Goal: Information Seeking & Learning: Learn about a topic

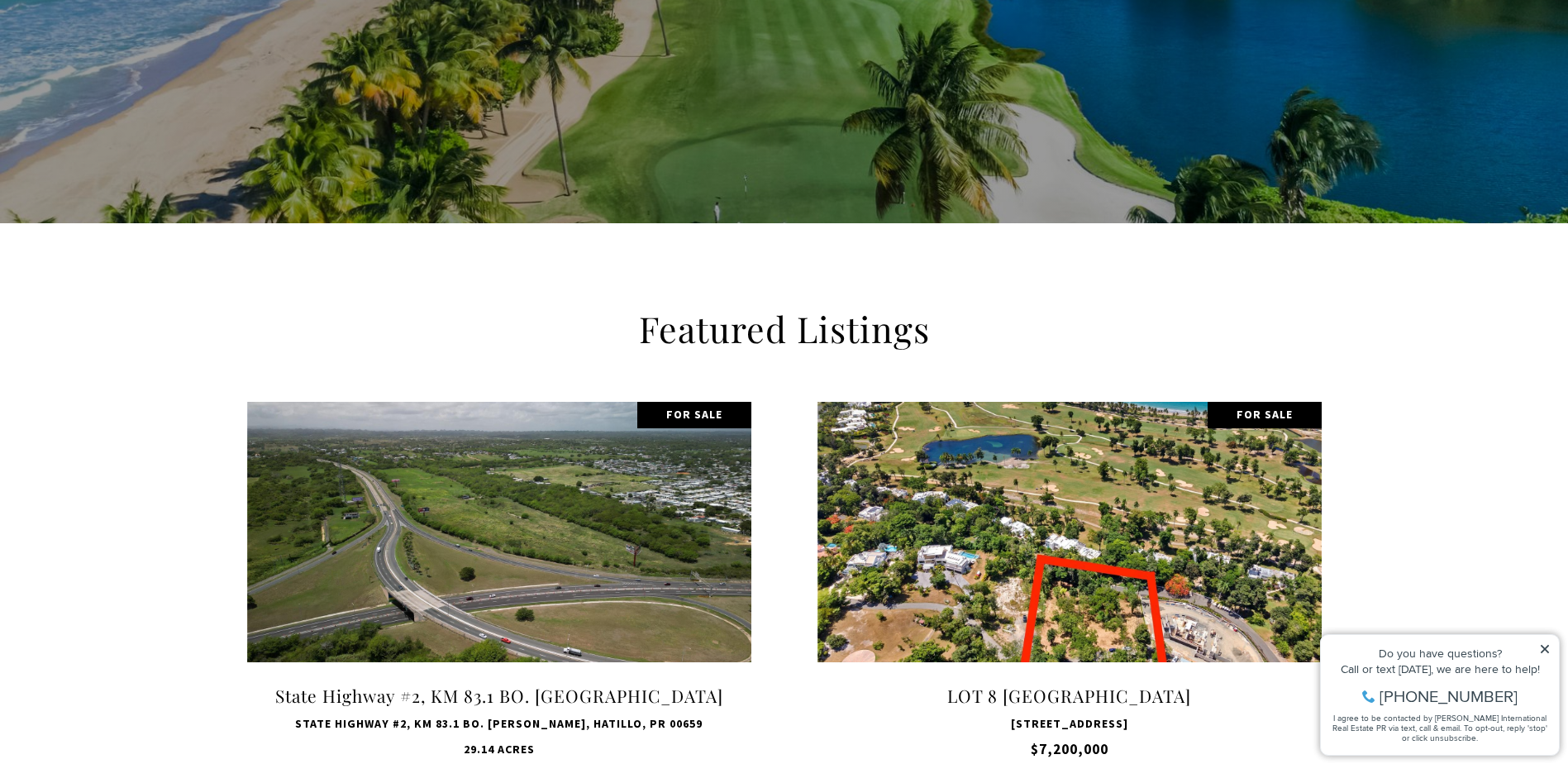
scroll to position [331, 0]
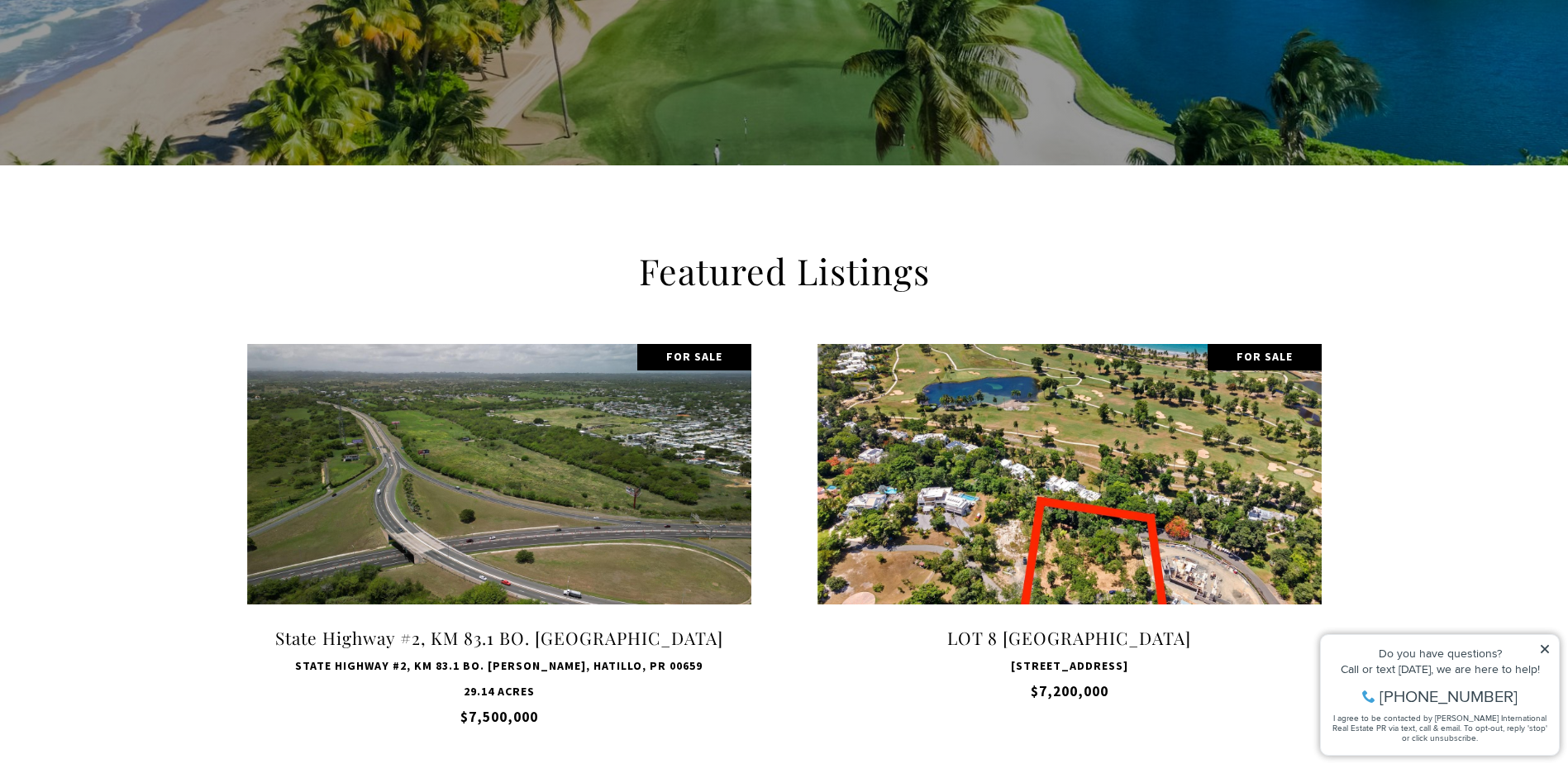
drag, startPoint x: 1547, startPoint y: 650, endPoint x: 1483, endPoint y: 622, distance: 69.9
click at [1547, 650] on icon at bounding box center [1545, 649] width 8 height 8
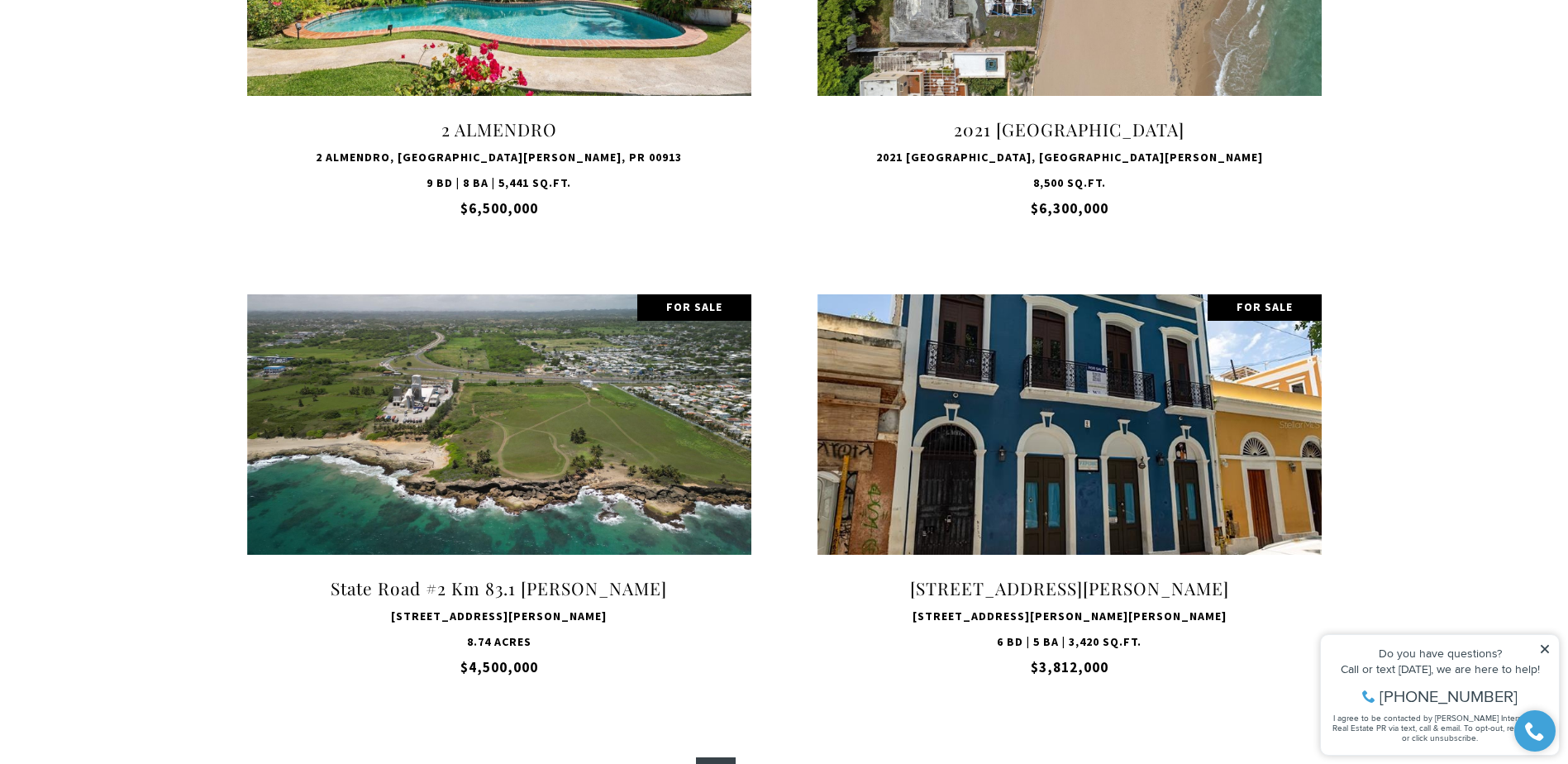
scroll to position [1406, 0]
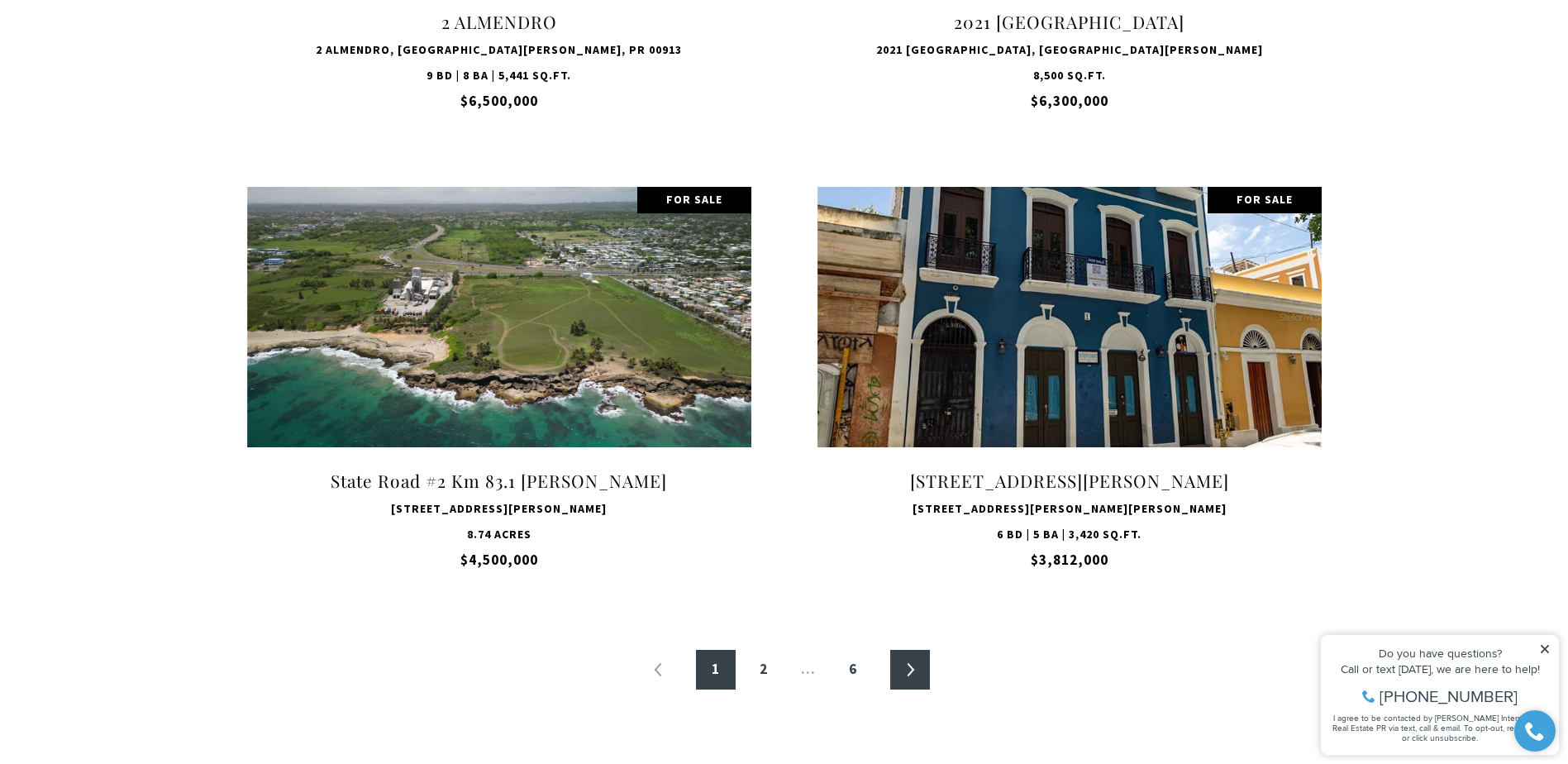
click at [908, 679] on link "»" at bounding box center [910, 670] width 40 height 40
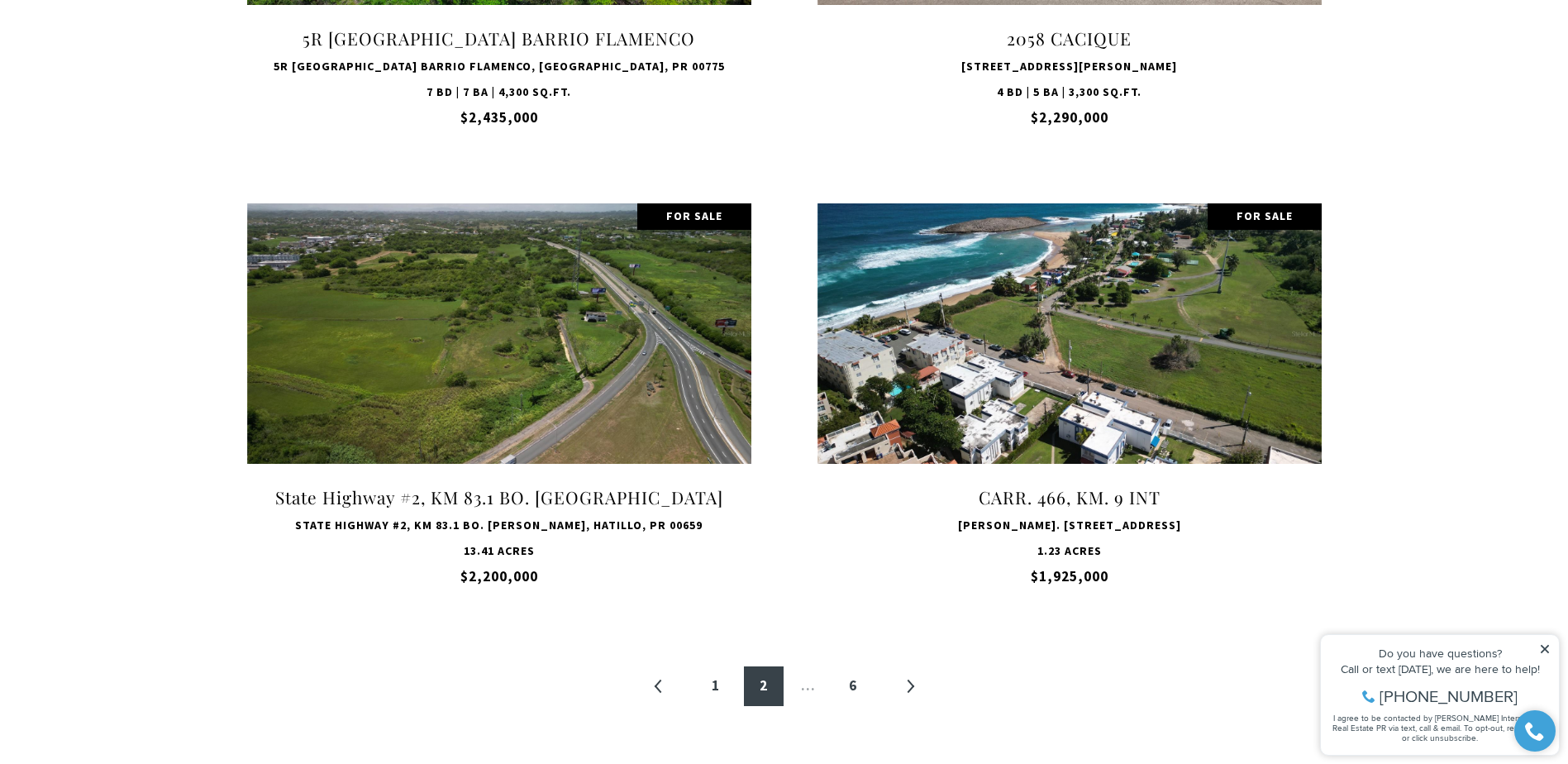
scroll to position [1406, 0]
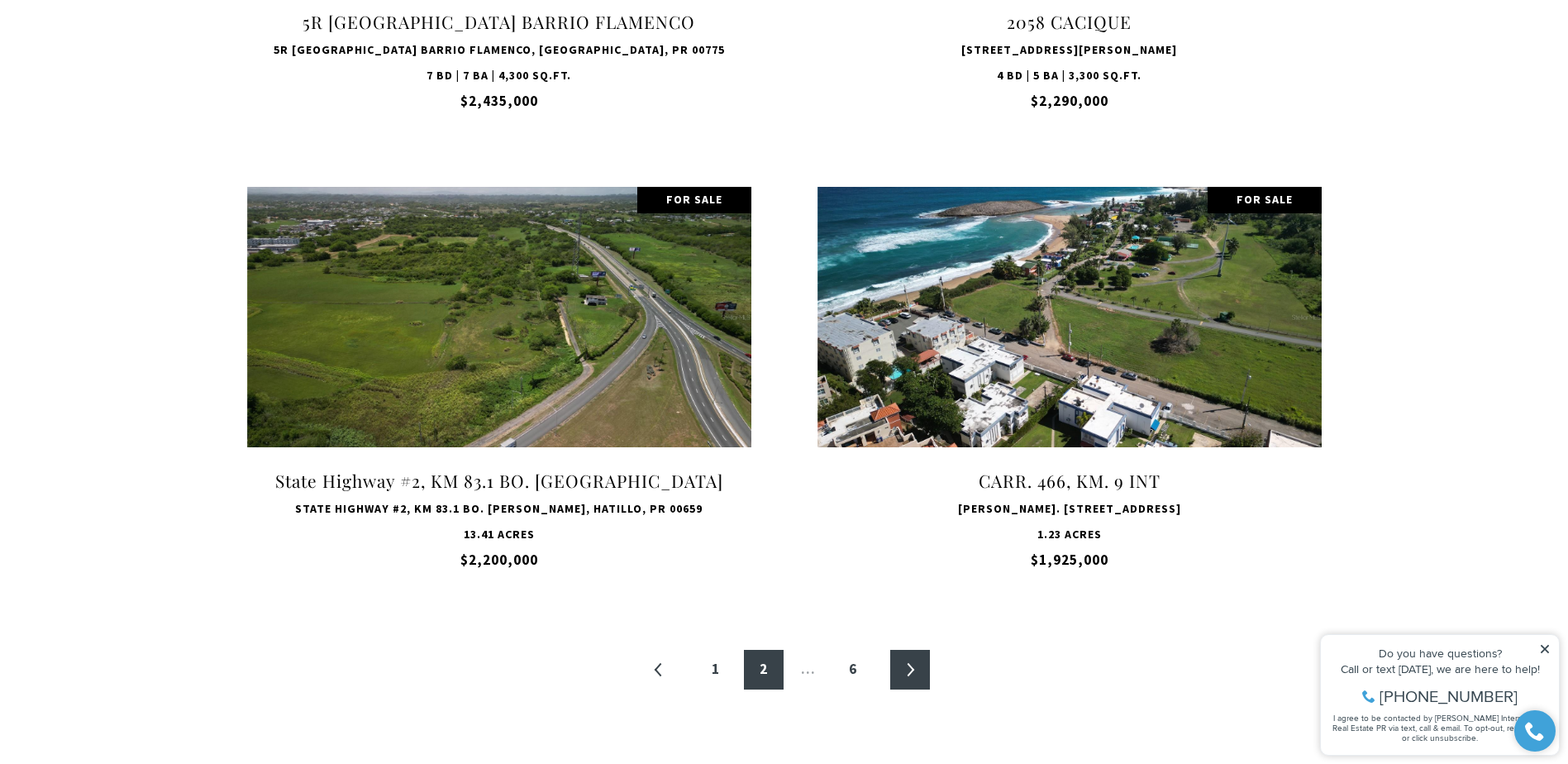
click at [921, 678] on link "»" at bounding box center [910, 670] width 40 height 40
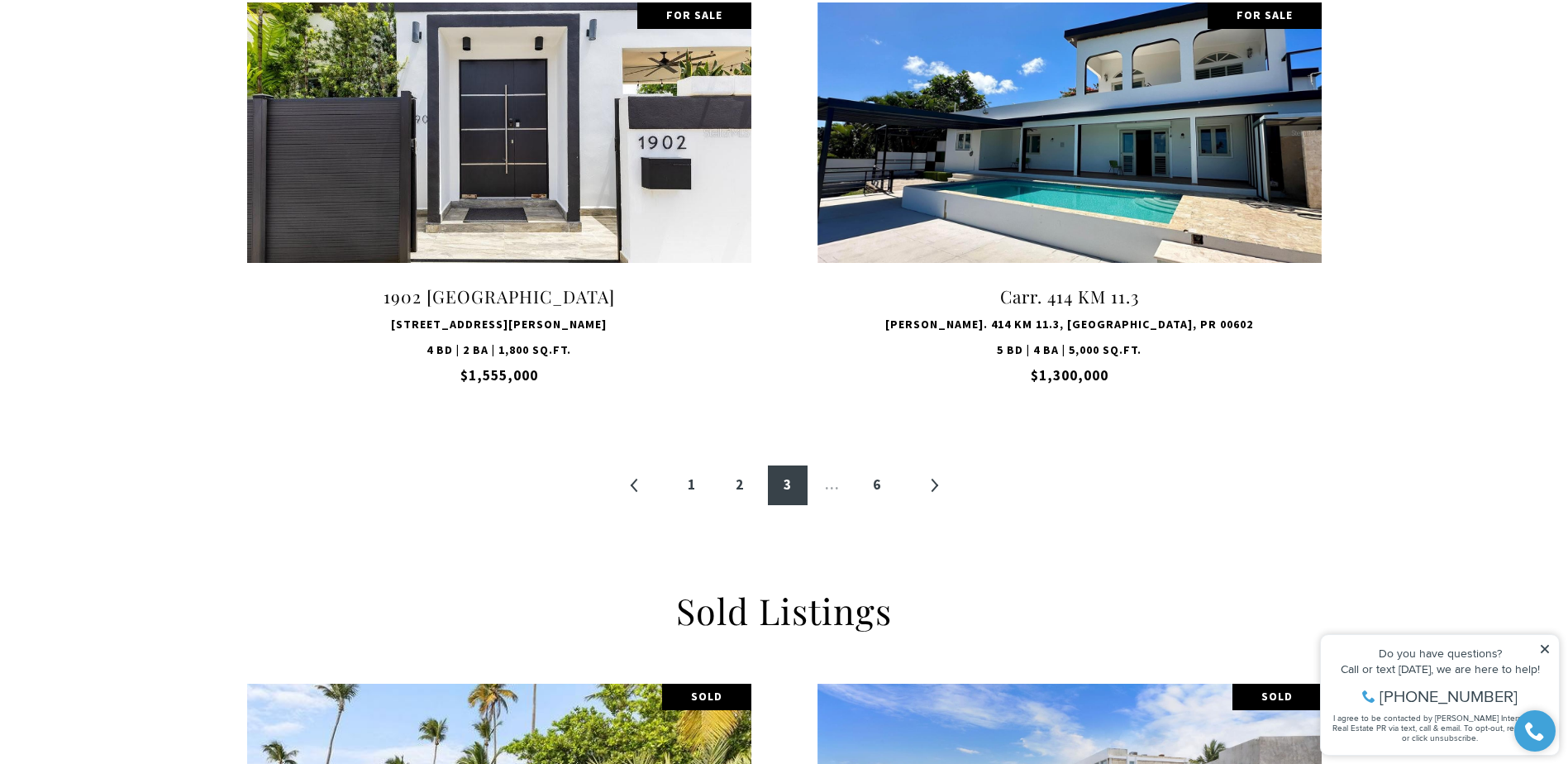
scroll to position [1737, 0]
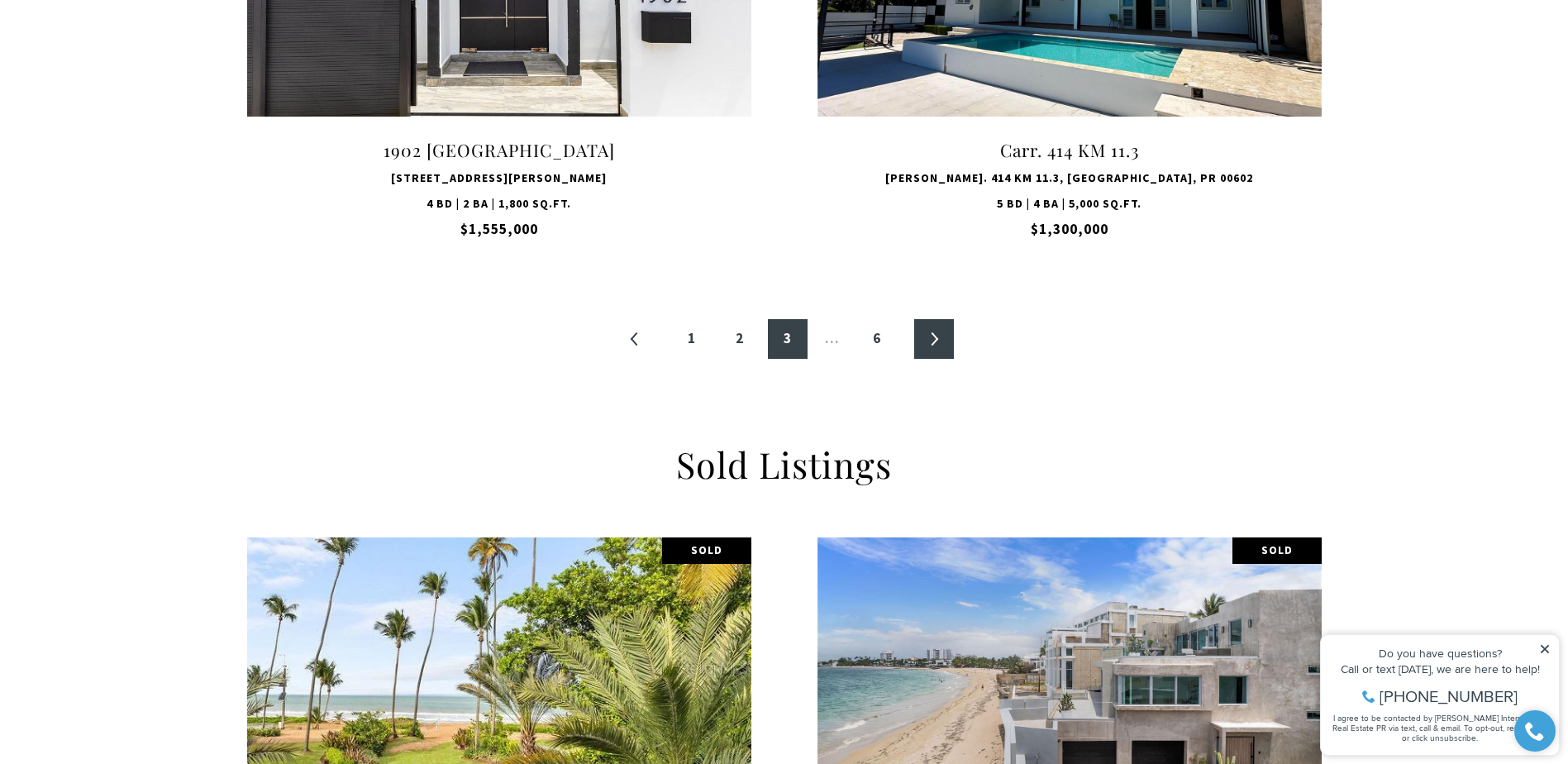
click at [931, 346] on link "»" at bounding box center [934, 339] width 40 height 40
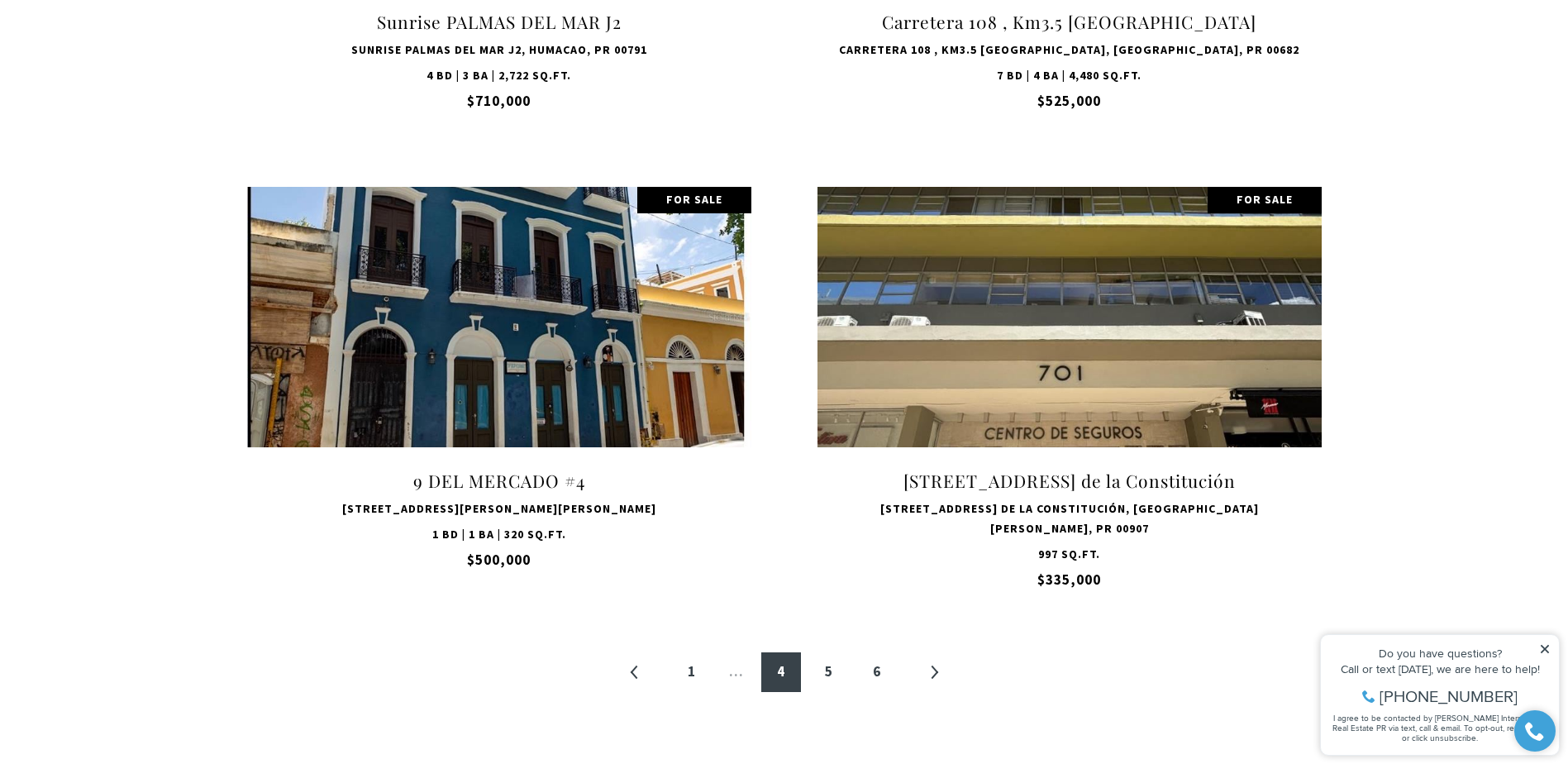
scroll to position [1489, 0]
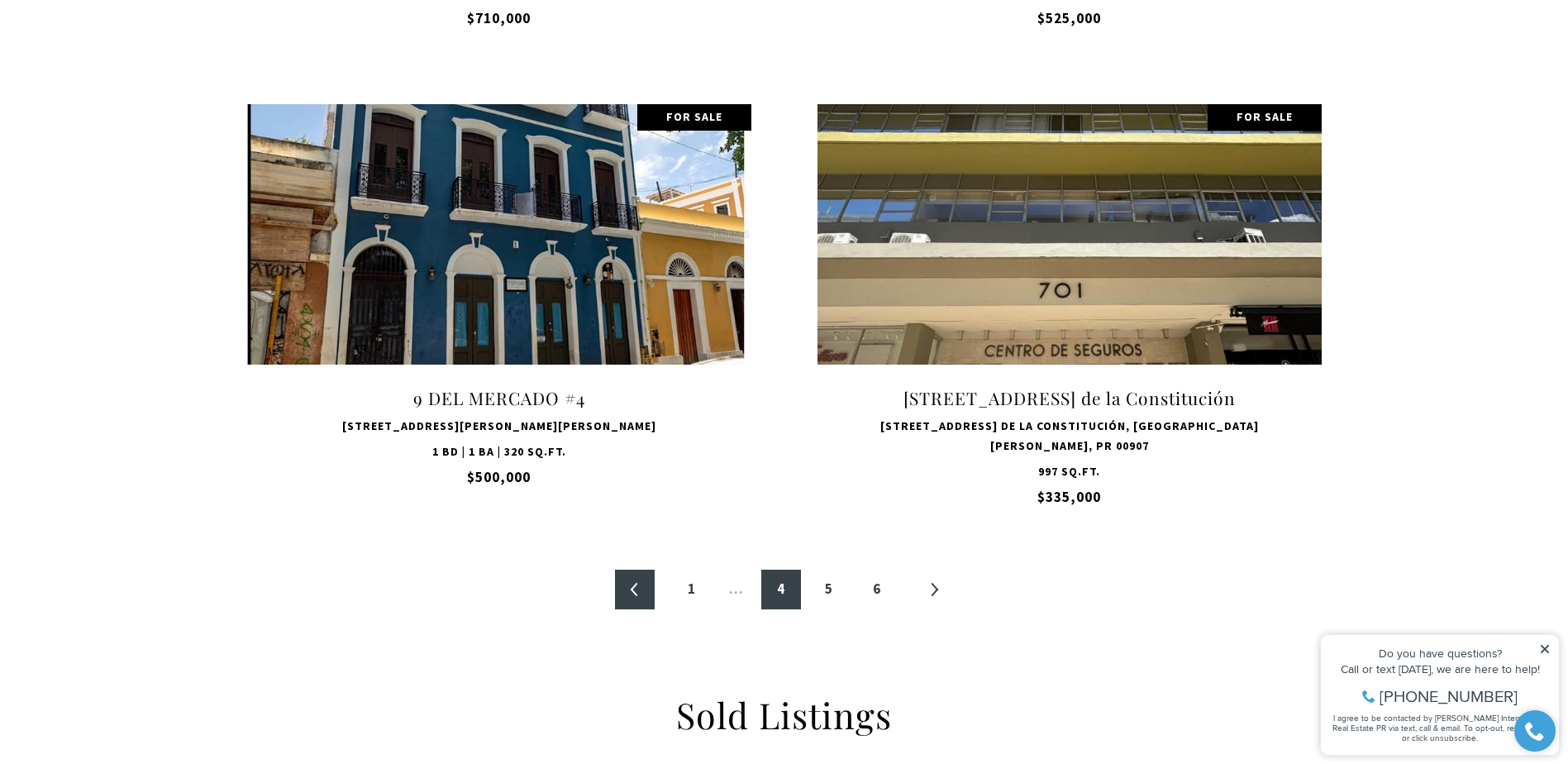
click at [630, 587] on link "«" at bounding box center [634, 589] width 40 height 40
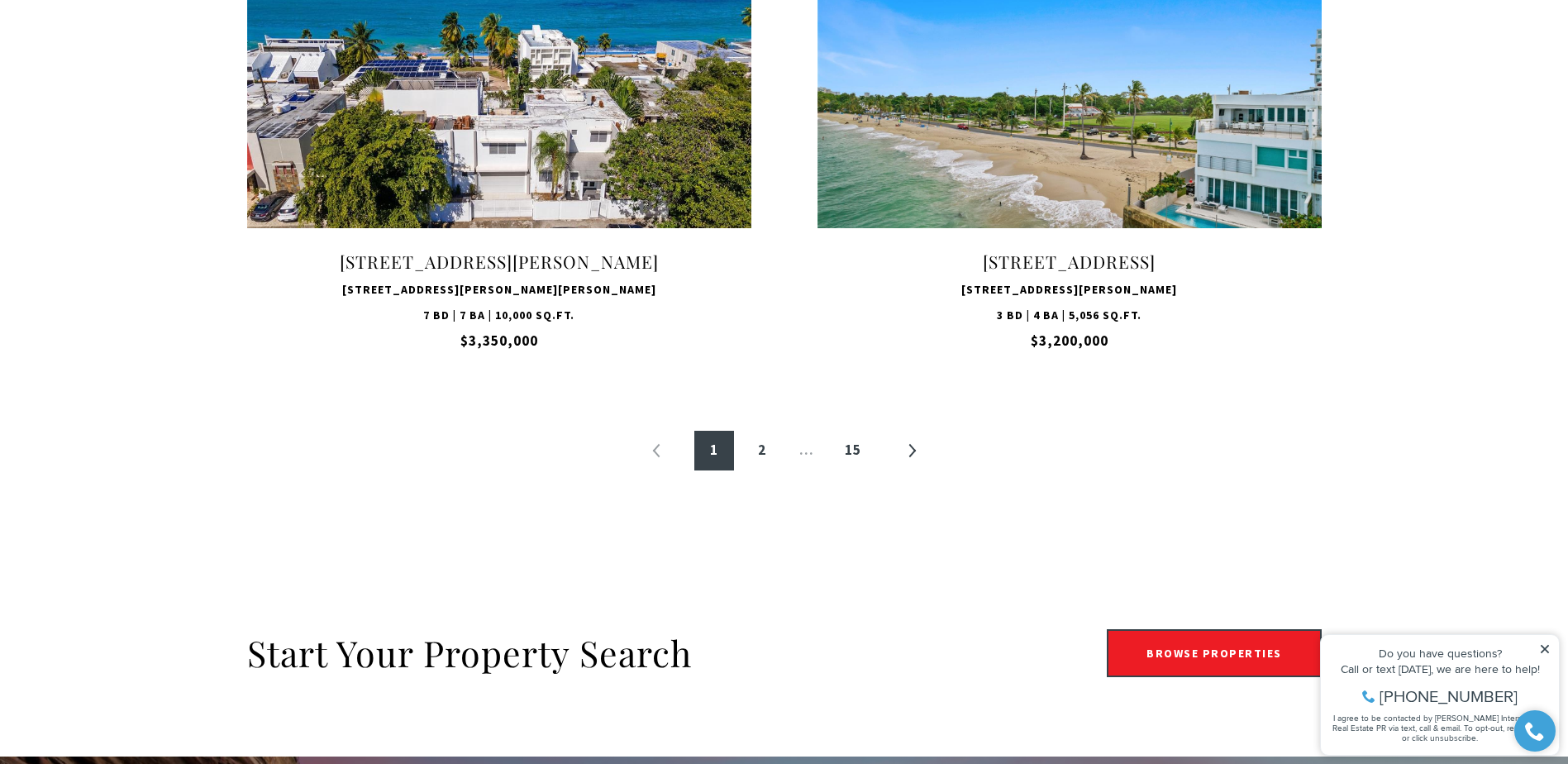
scroll to position [3226, 0]
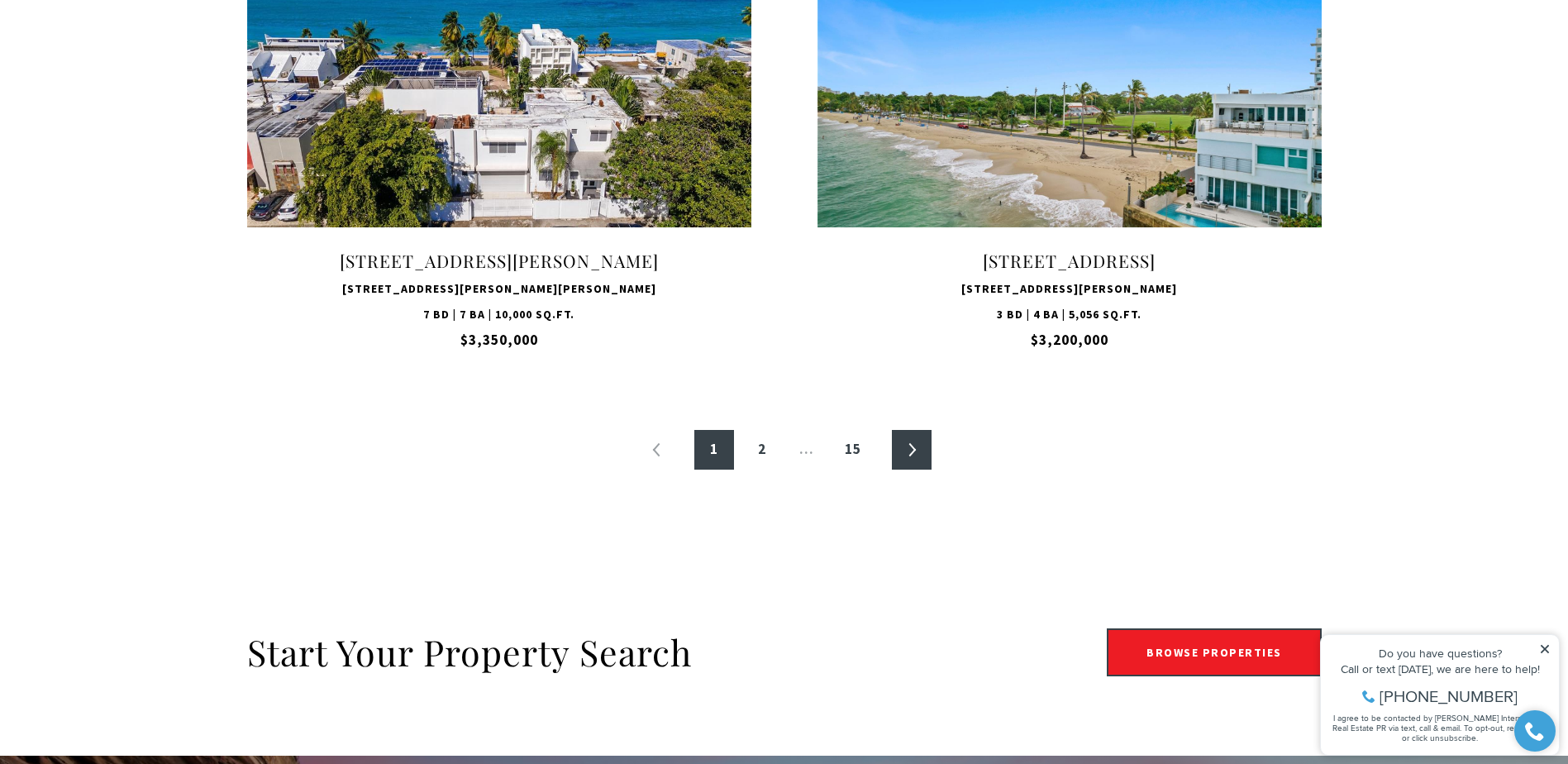
click at [915, 454] on link "»" at bounding box center [911, 450] width 40 height 40
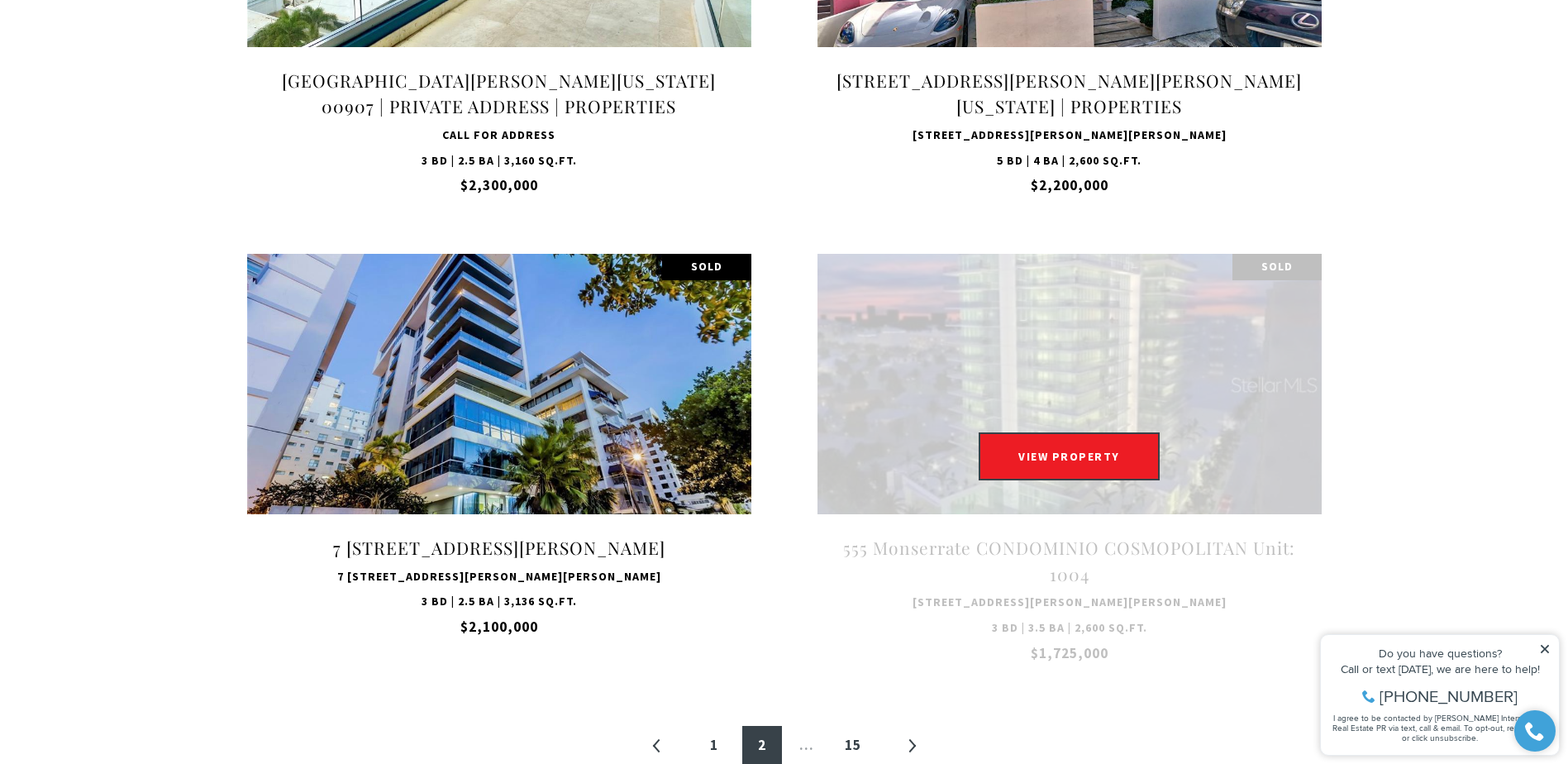
scroll to position [3006, 0]
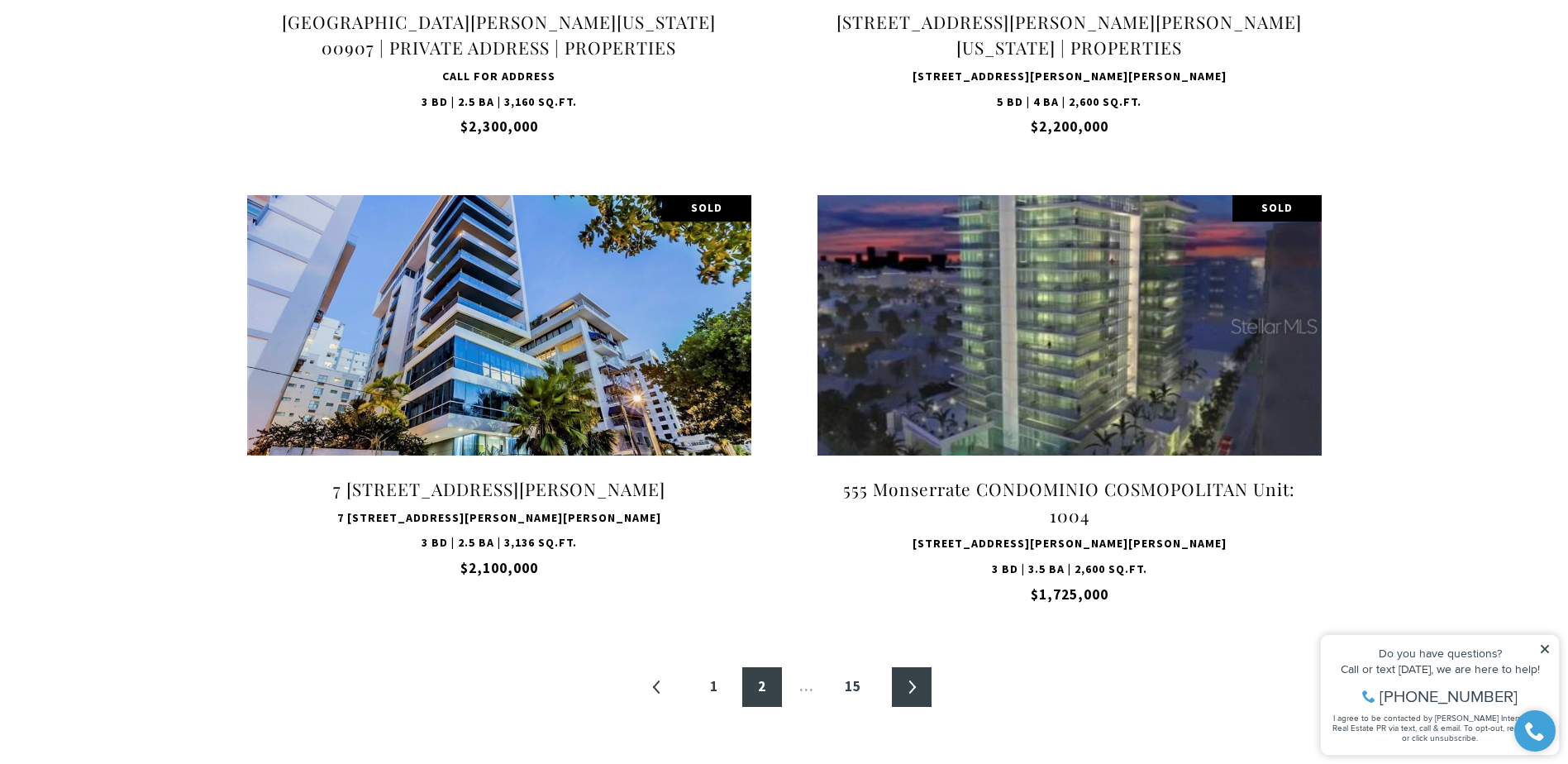
click at [914, 690] on link "»" at bounding box center [911, 687] width 40 height 40
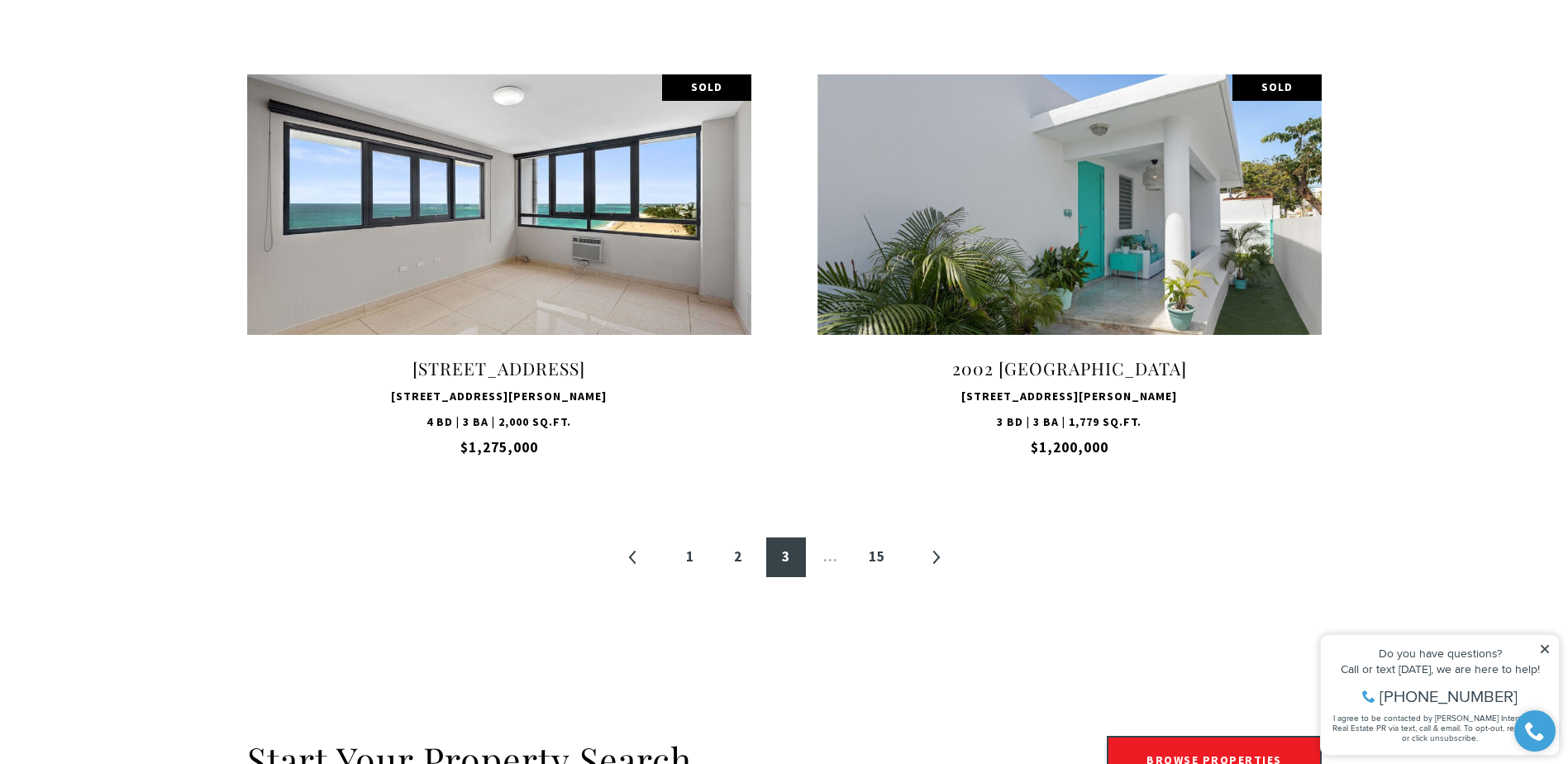
scroll to position [3337, 0]
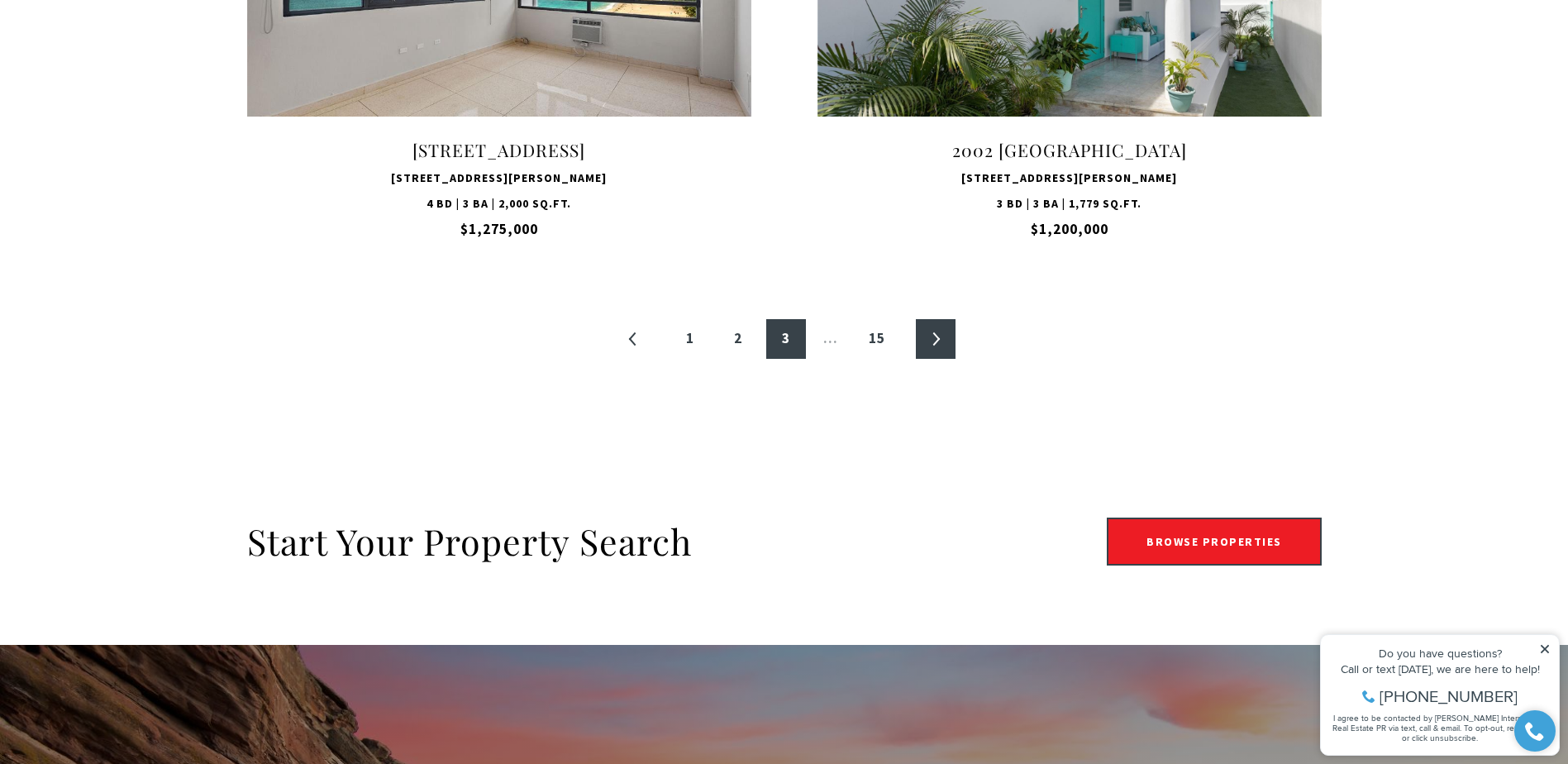
click at [926, 333] on link "»" at bounding box center [935, 339] width 40 height 40
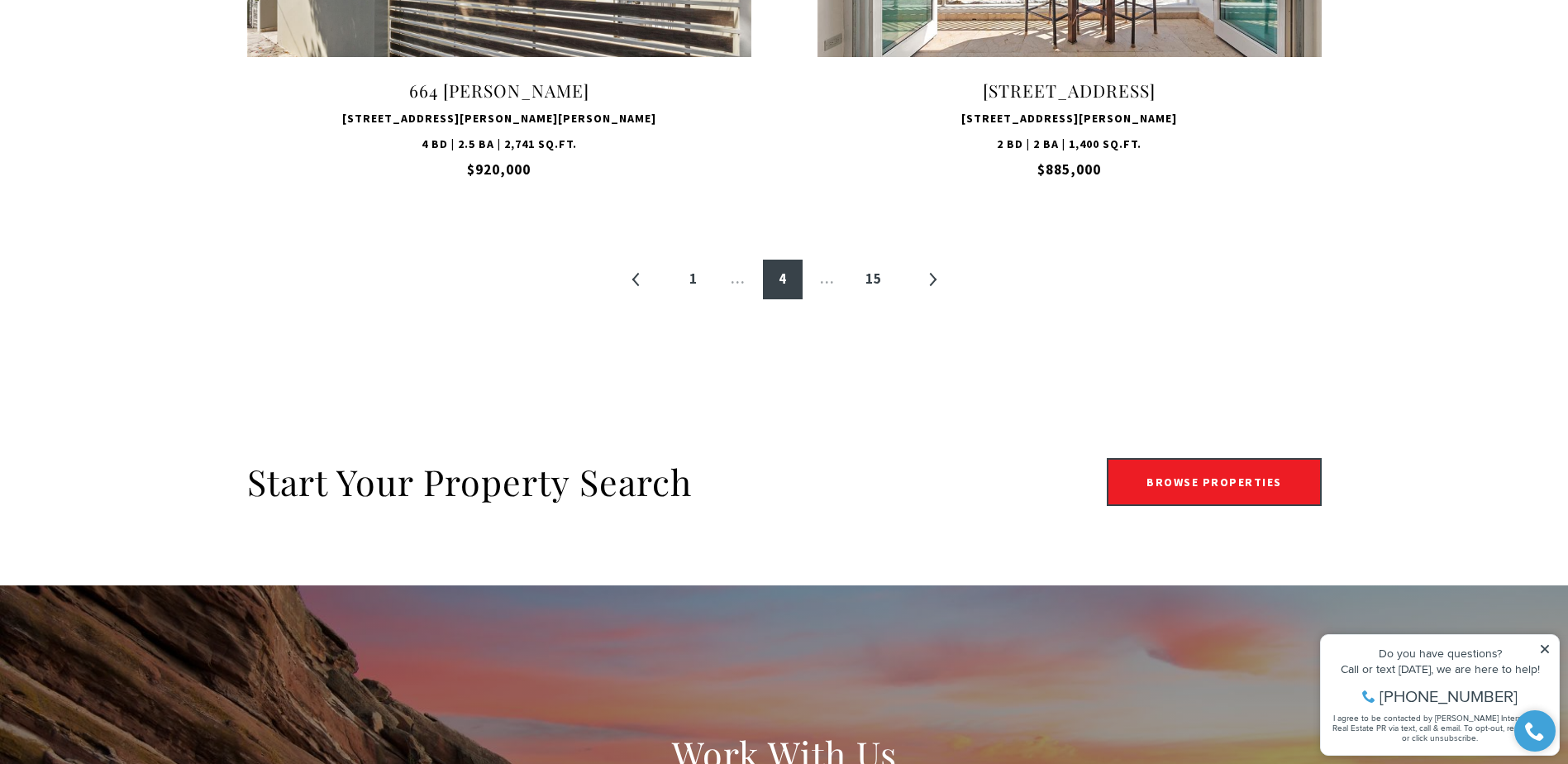
scroll to position [3503, 0]
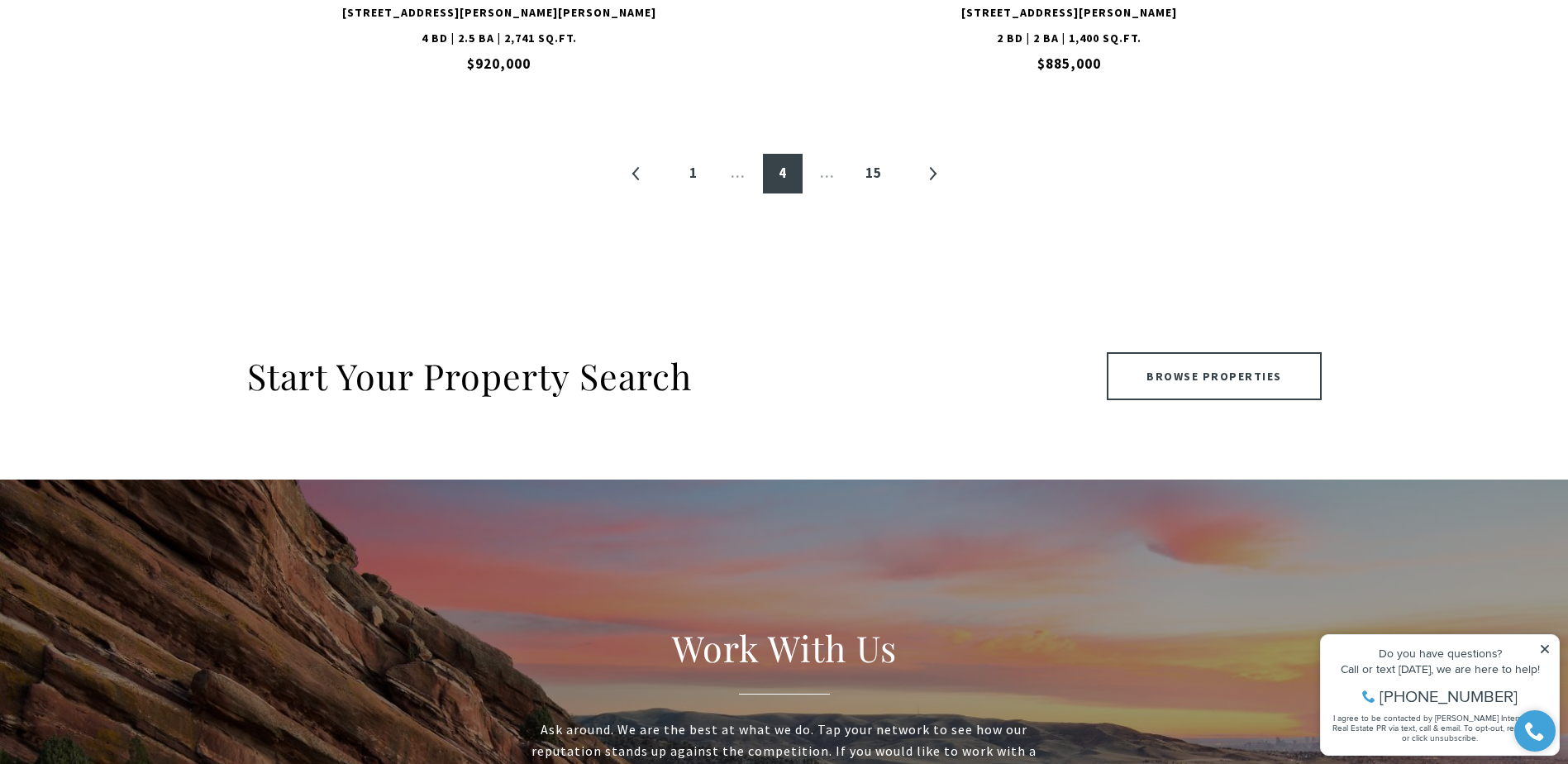
click at [1179, 380] on link "Browse Properties" at bounding box center [1213, 376] width 215 height 48
click at [1210, 389] on link "Browse Properties" at bounding box center [1213, 376] width 215 height 48
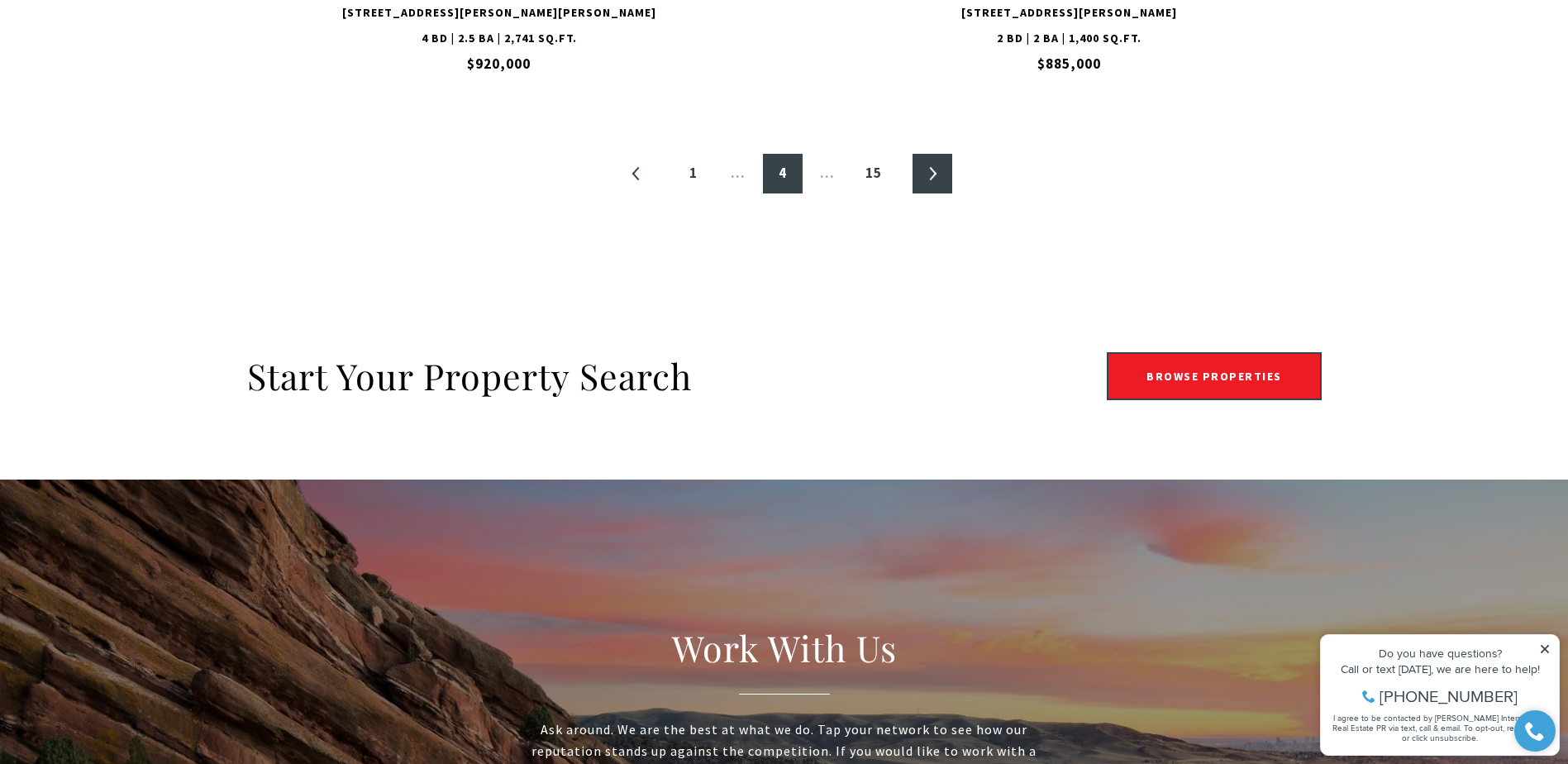
click at [940, 184] on link "»" at bounding box center [932, 174] width 40 height 40
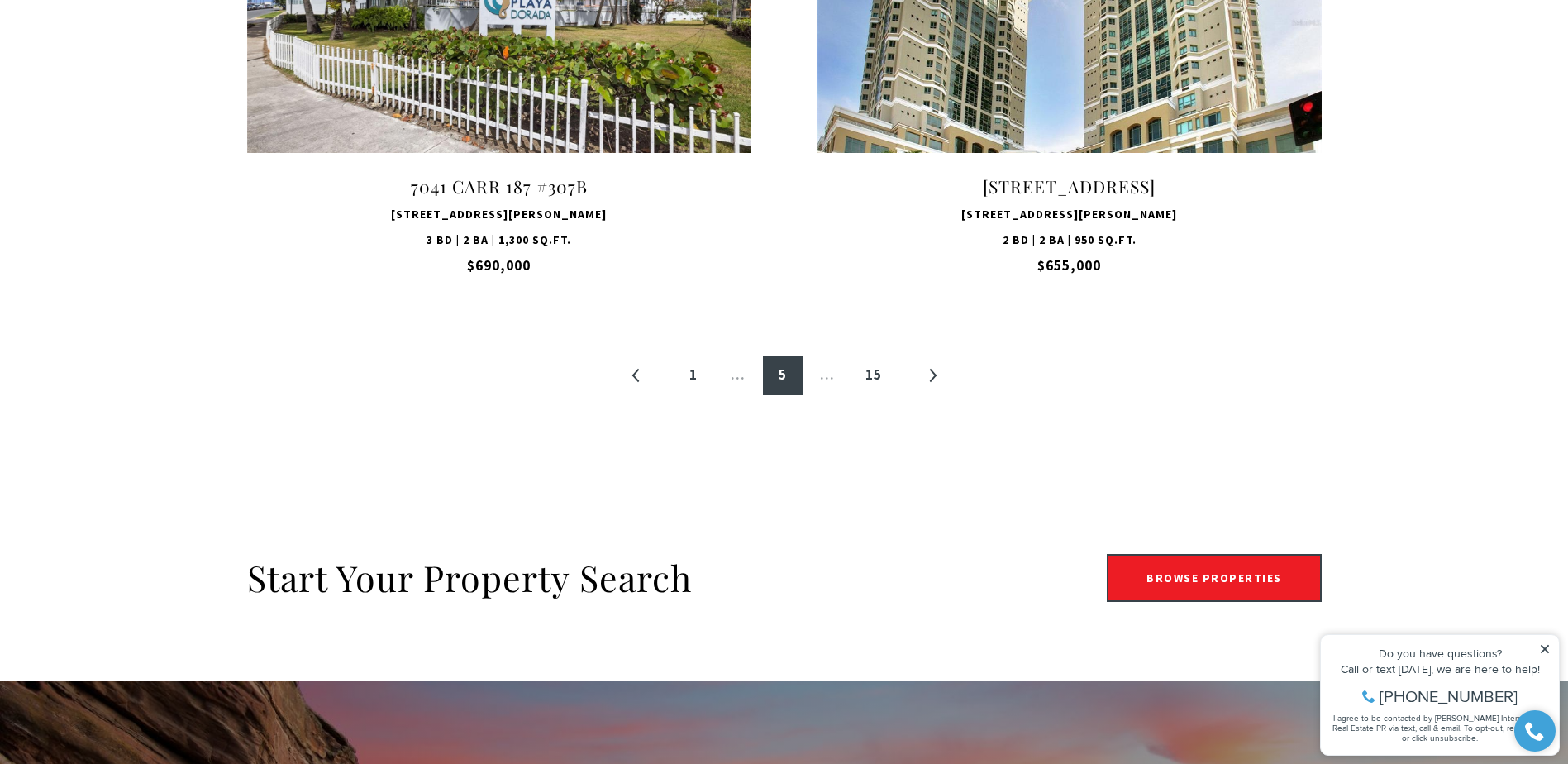
scroll to position [3337, 0]
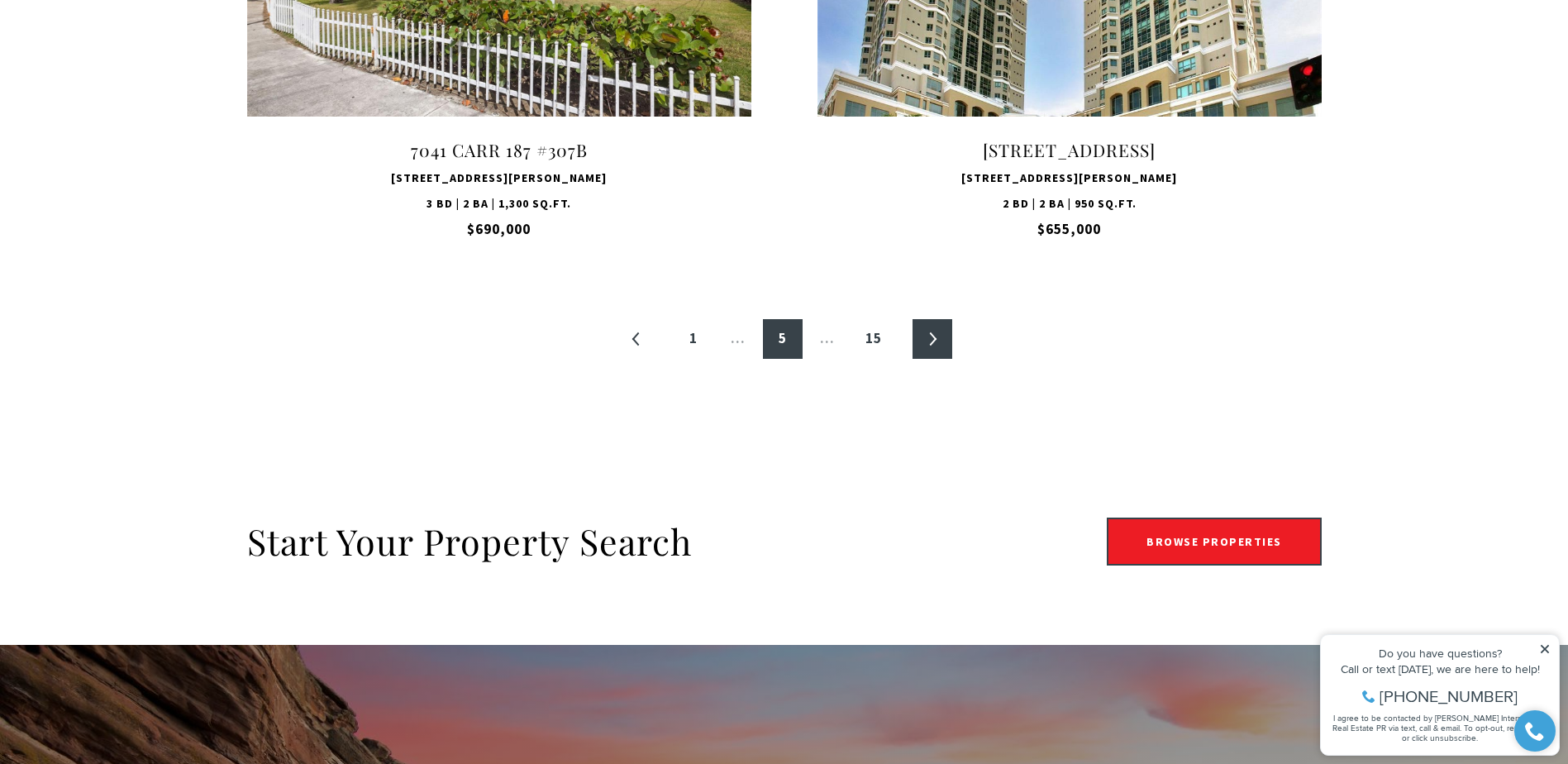
click at [939, 343] on link "»" at bounding box center [932, 339] width 40 height 40
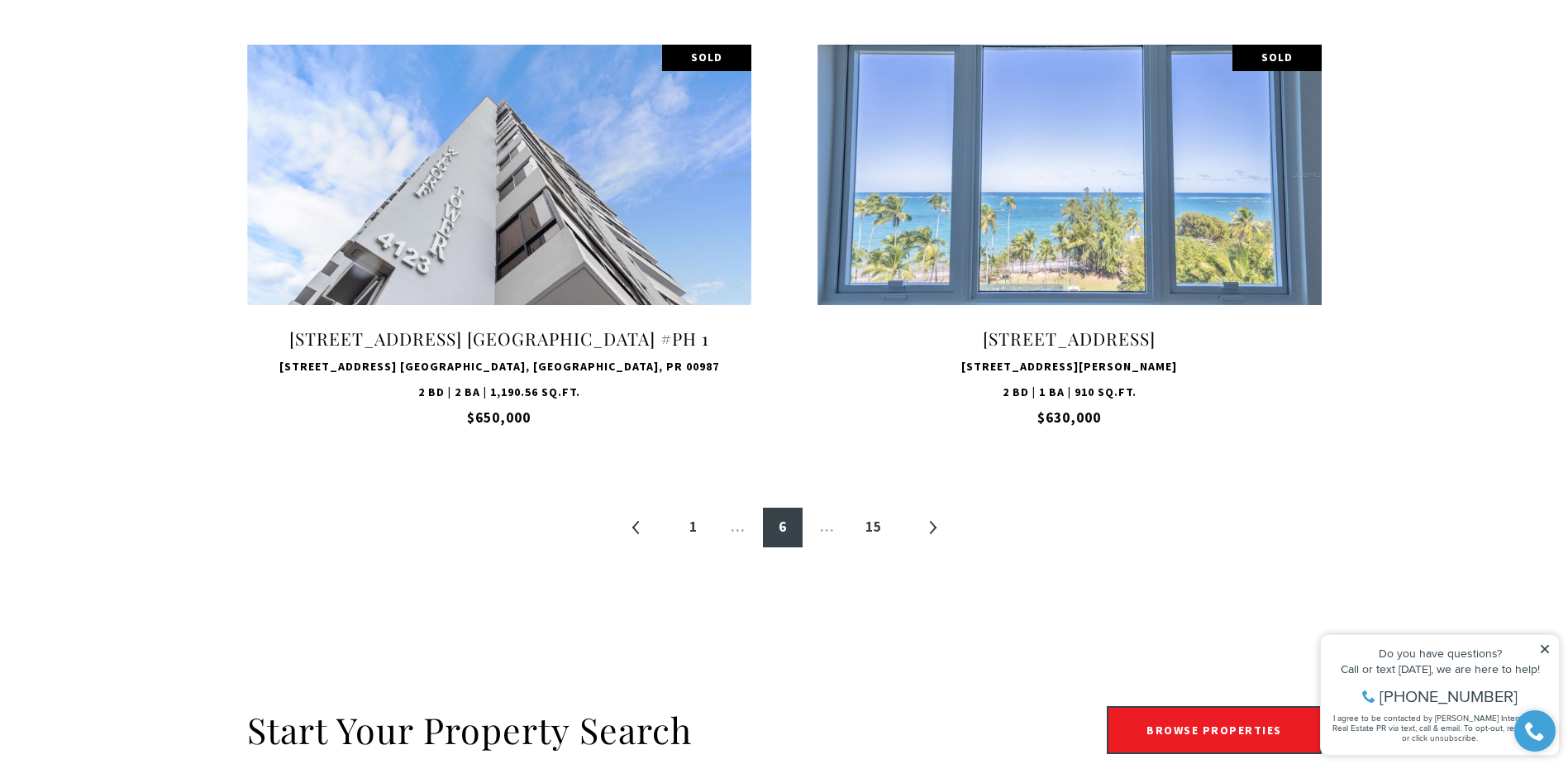
scroll to position [3172, 0]
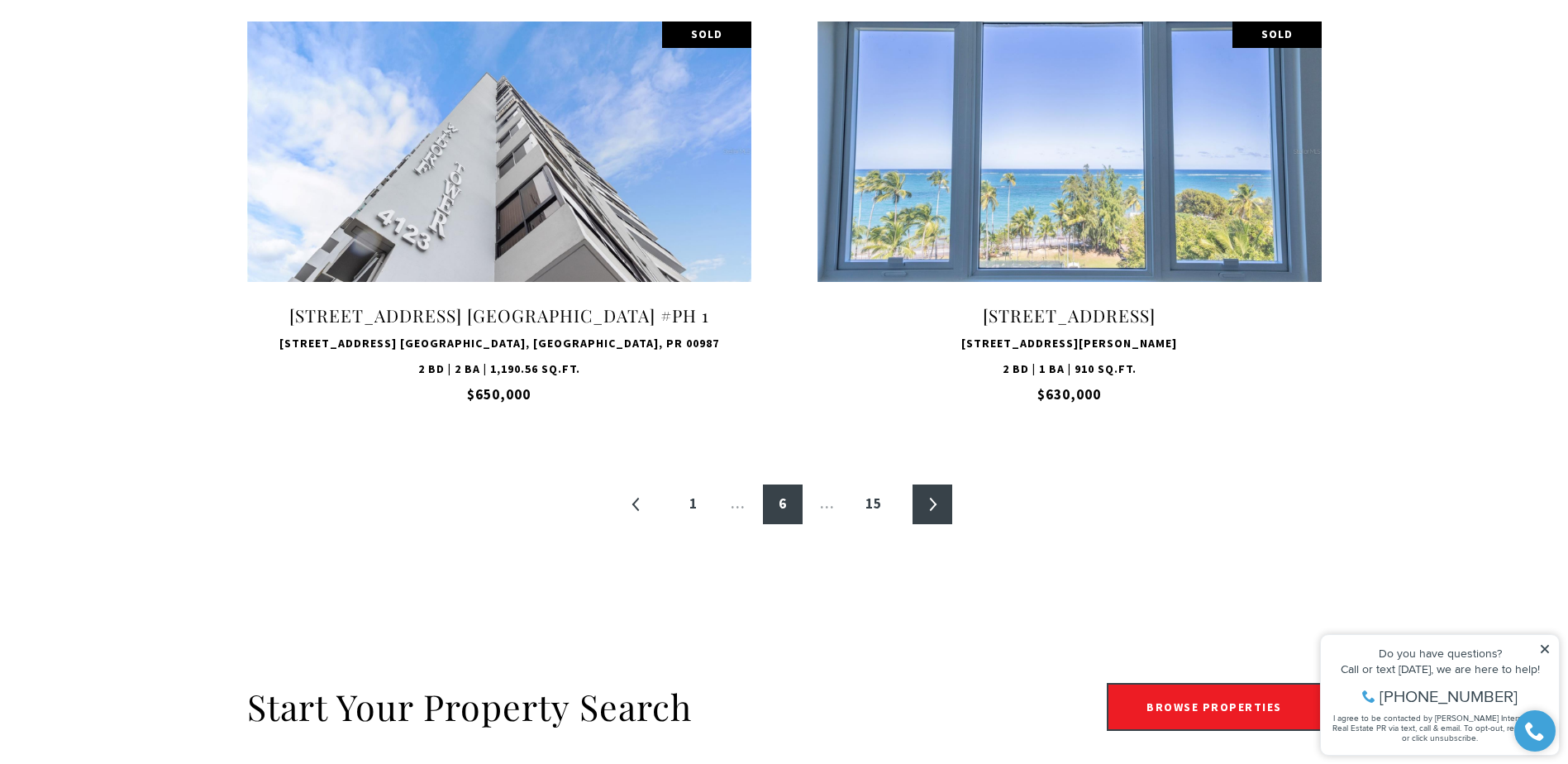
click at [939, 511] on link "»" at bounding box center [932, 505] width 40 height 40
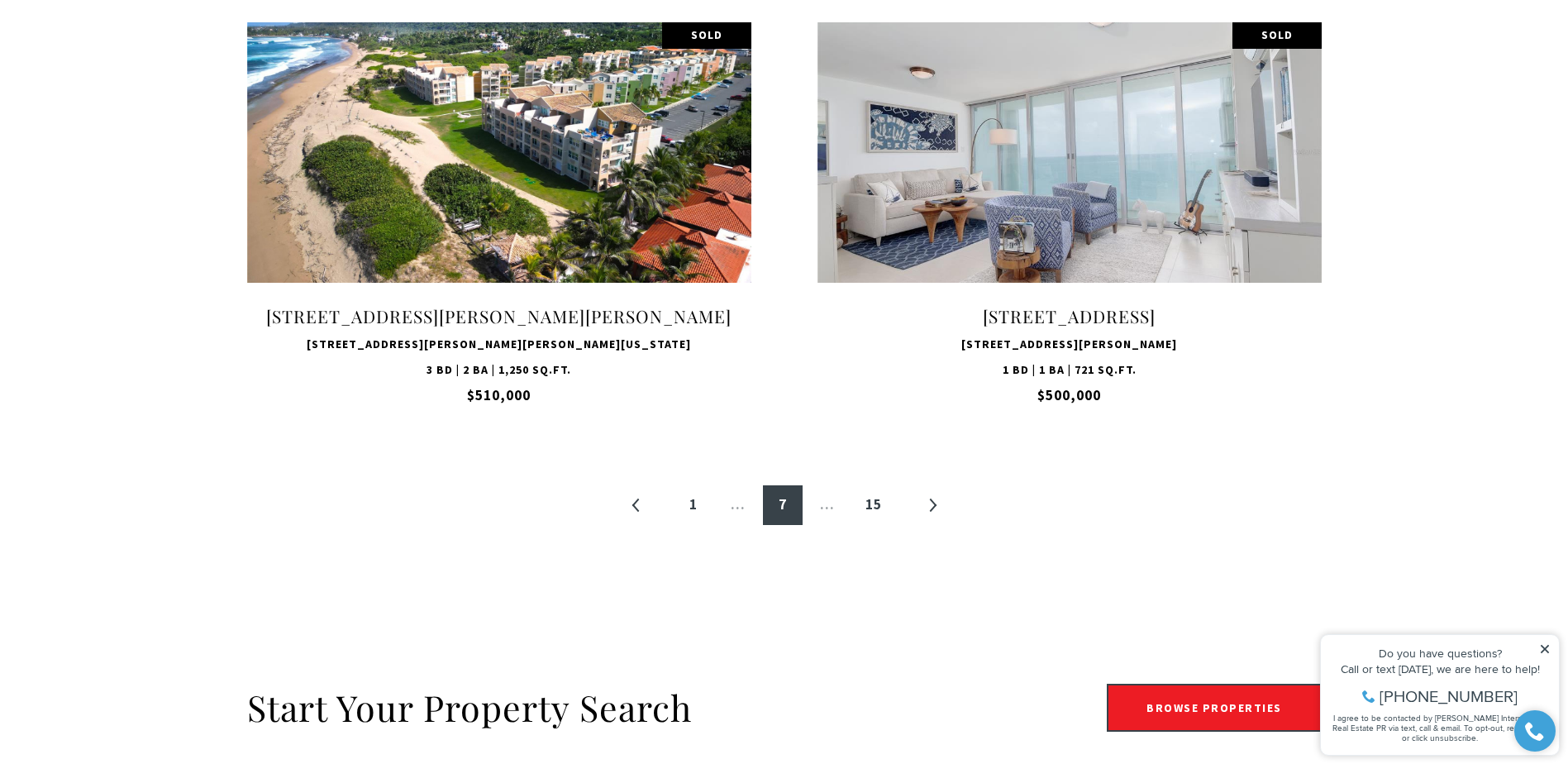
scroll to position [3172, 0]
